Goal: Information Seeking & Learning: Find specific page/section

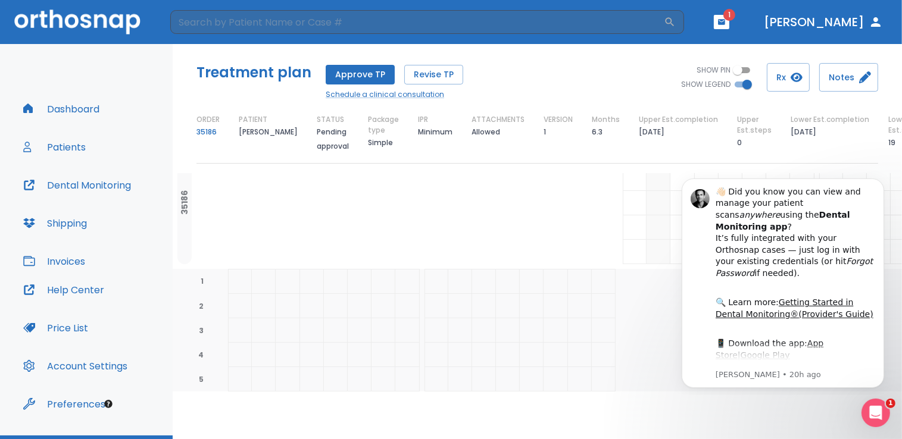
scroll to position [29, 0]
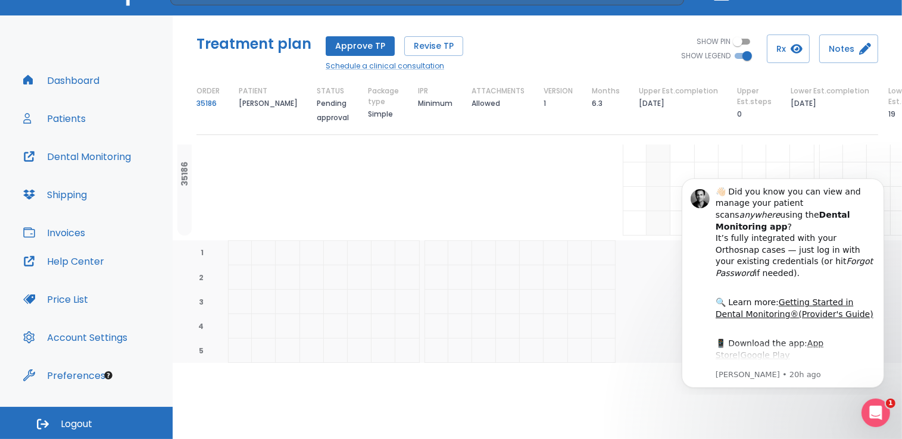
click at [791, 411] on html "​ 1 Dr. Aceto Dashboard Patients Dental Monitoring Shipping Invoices Help Cente…" at bounding box center [451, 190] width 902 height 439
click at [873, 413] on icon "Open Intercom Messenger" at bounding box center [874, 412] width 8 height 10
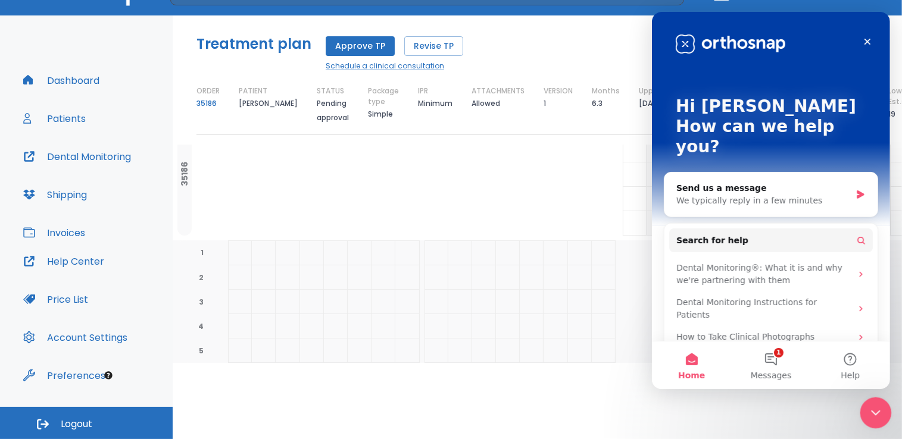
scroll to position [0, 0]
click at [866, 45] on icon "Close" at bounding box center [867, 42] width 10 height 10
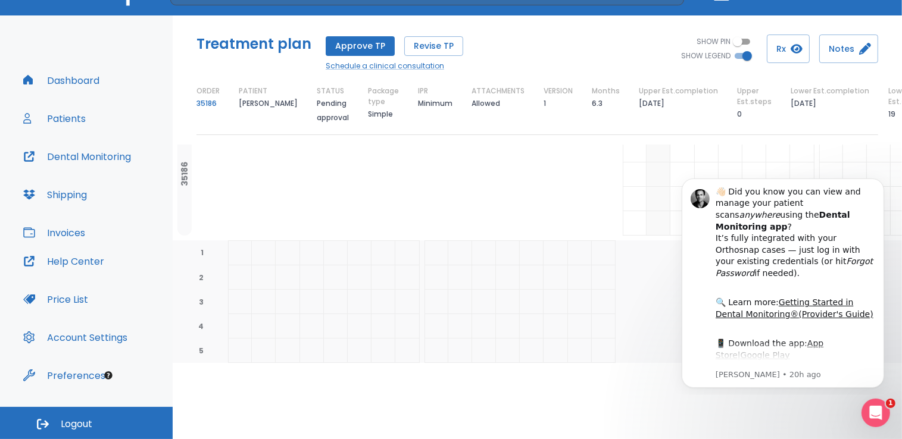
click at [563, 146] on div at bounding box center [422, 150] width 388 height 24
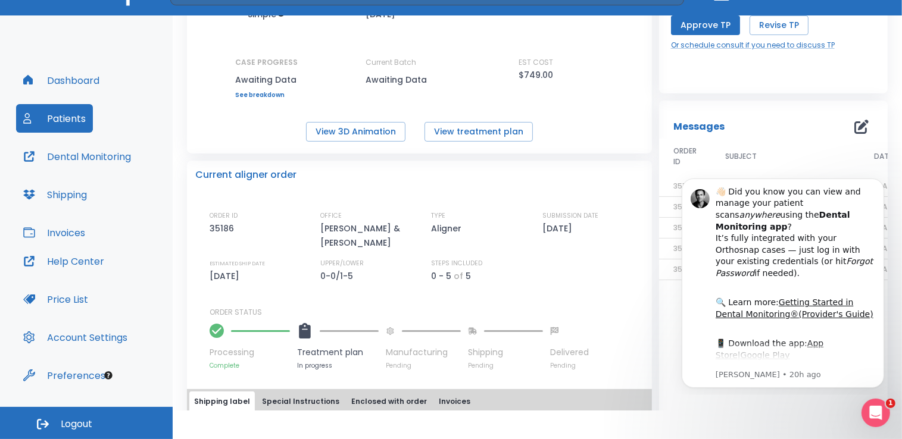
scroll to position [121, 0]
click at [373, 136] on button "View 3D Animation" at bounding box center [355, 132] width 99 height 20
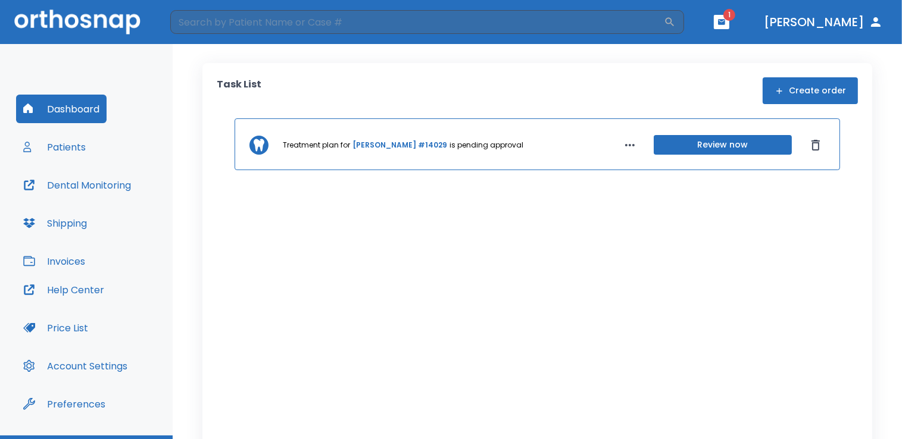
click at [61, 324] on button "Price List" at bounding box center [55, 328] width 79 height 29
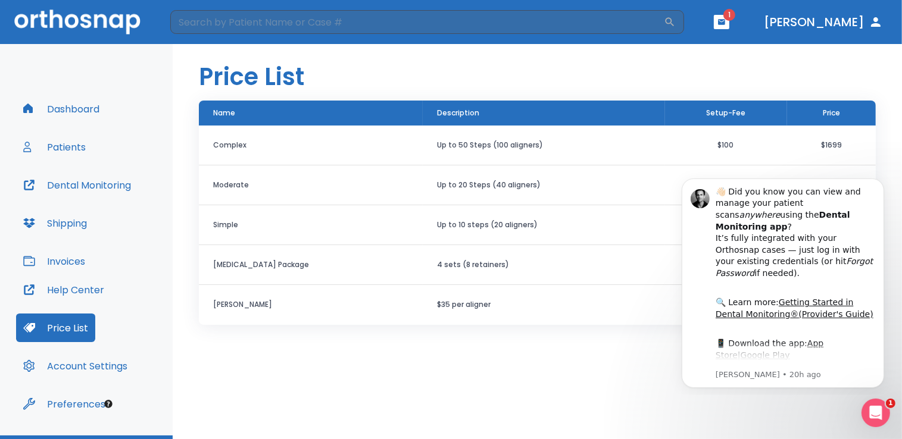
click at [620, 379] on div "Price List Name Description Setup-Fee Price Complex Up to 50 Steps (100 aligner…" at bounding box center [537, 241] width 729 height 395
click at [891, 88] on header "Price List" at bounding box center [537, 72] width 729 height 57
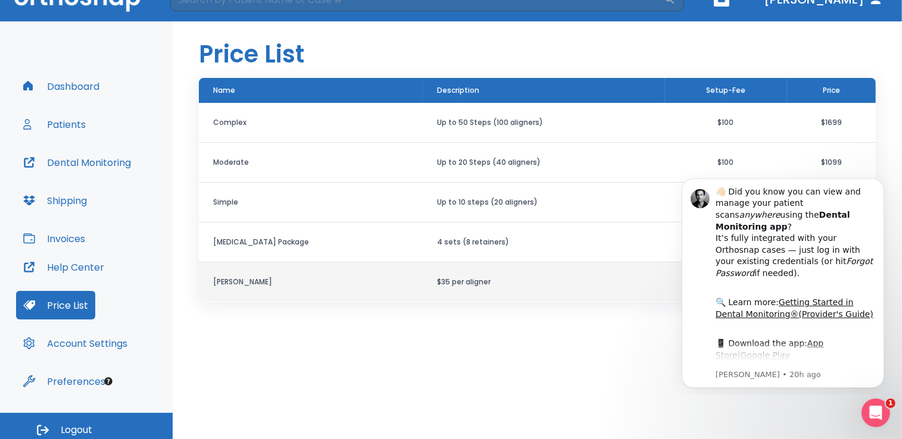
scroll to position [29, 0]
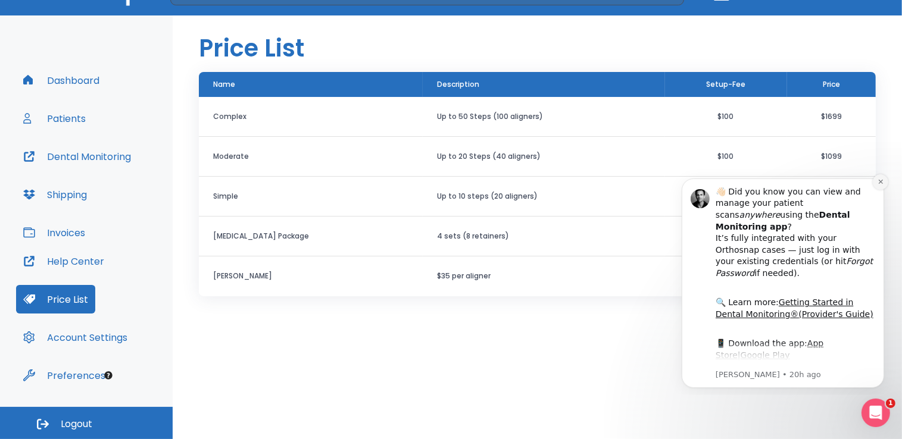
click at [875, 182] on button "Dismiss notification" at bounding box center [879, 181] width 15 height 15
